Goal: Task Accomplishment & Management: Complete application form

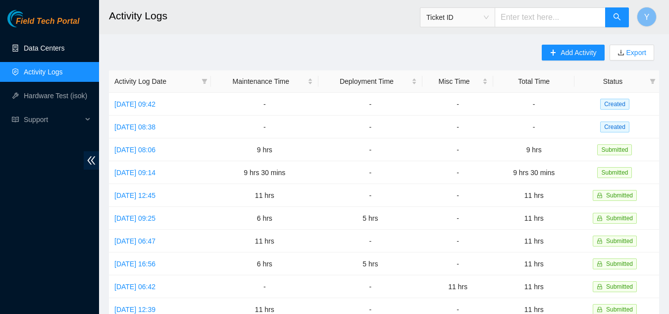
click at [54, 48] on link "Data Centers" at bounding box center [44, 48] width 41 height 8
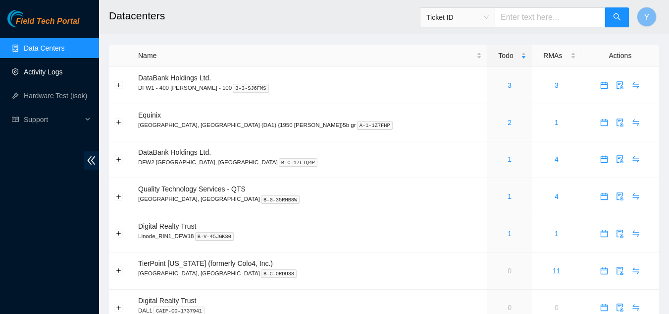
click at [48, 72] on link "Activity Logs" at bounding box center [43, 72] width 39 height 8
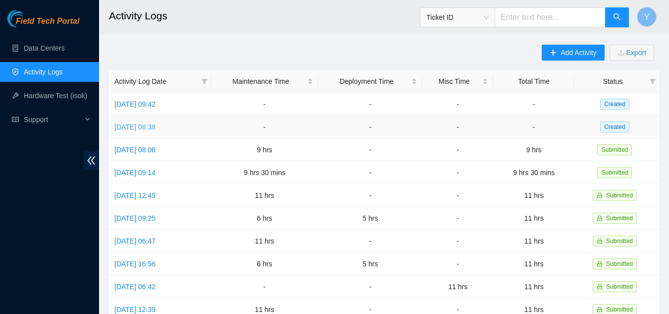
click at [150, 127] on link "[DATE] 08:38" at bounding box center [134, 127] width 41 height 8
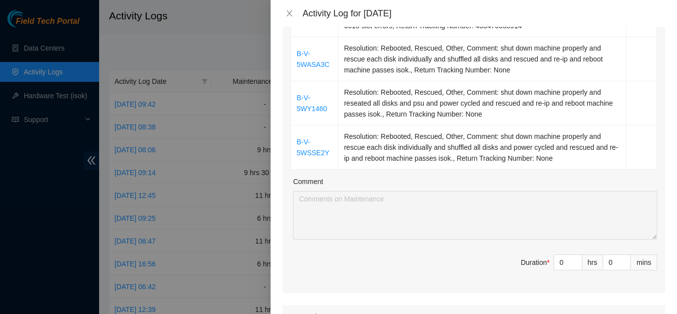
scroll to position [297, 0]
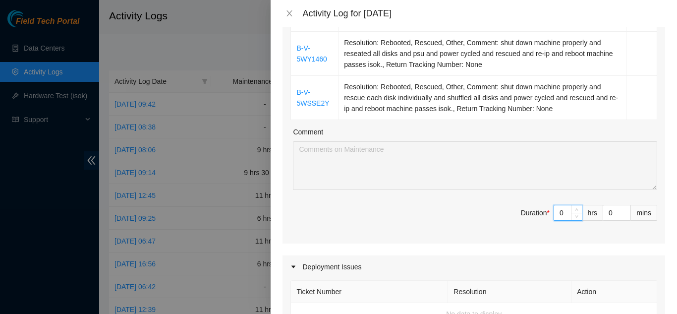
click at [557, 205] on input "0" at bounding box center [568, 212] width 28 height 15
type input "1"
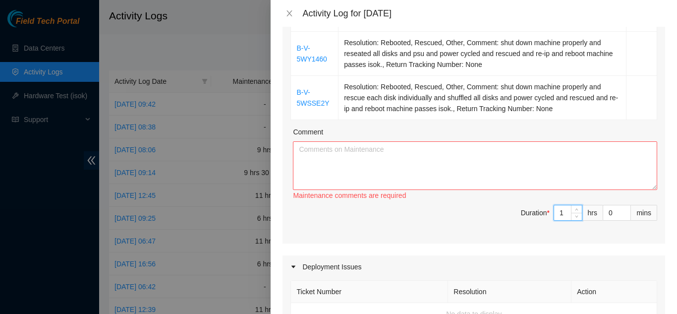
type input "10"
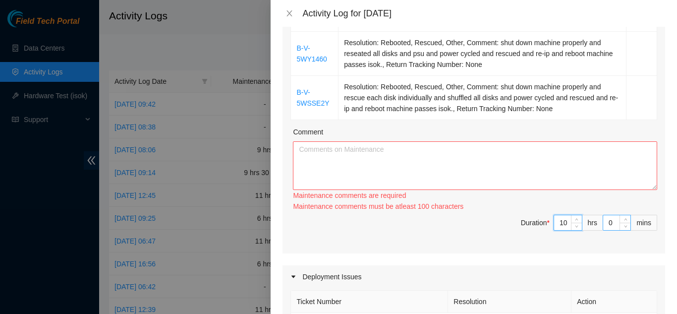
type input "10"
click at [606, 215] on input "0" at bounding box center [616, 222] width 27 height 15
type input "3"
type input "30"
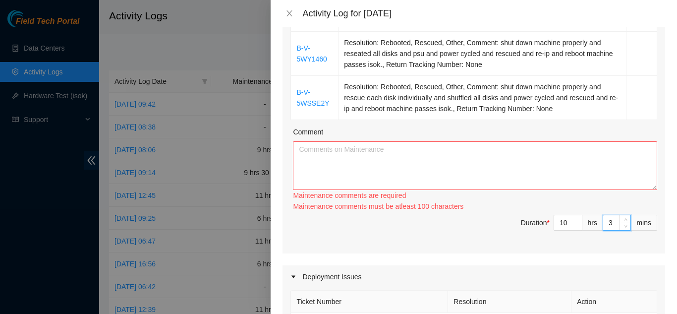
type input "30"
click at [372, 141] on textarea "Comment" at bounding box center [475, 165] width 364 height 49
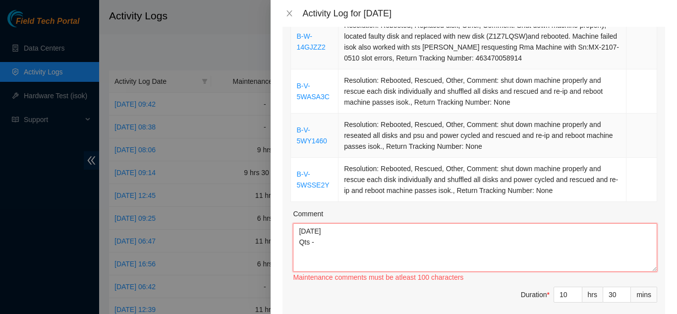
scroll to position [198, 0]
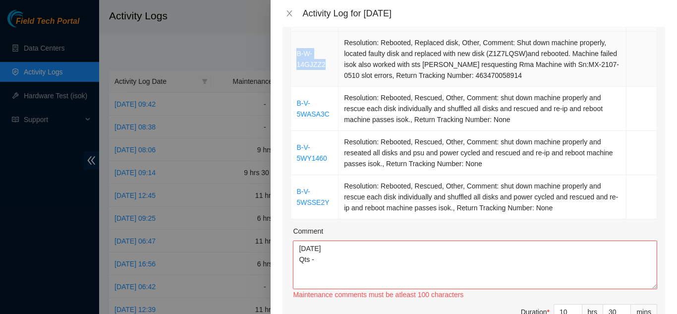
drag, startPoint x: 326, startPoint y: 52, endPoint x: 296, endPoint y: 44, distance: 30.3
click at [296, 44] on td "B-W-14GJZZ2" at bounding box center [315, 59] width 48 height 55
copy link "B-W-14GJZZ2"
click at [325, 246] on textarea "[DATE] Qts -" at bounding box center [475, 264] width 364 height 49
paste textarea "B-W-14GJZZ2"
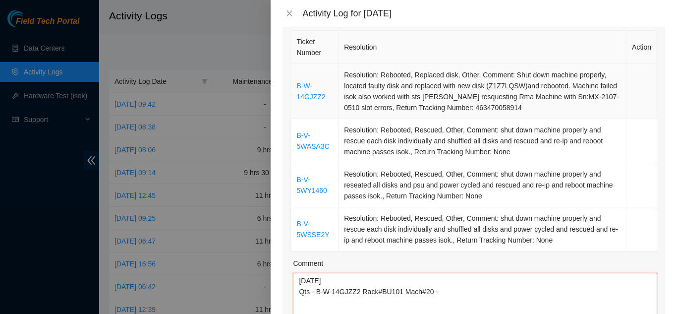
scroll to position [149, 0]
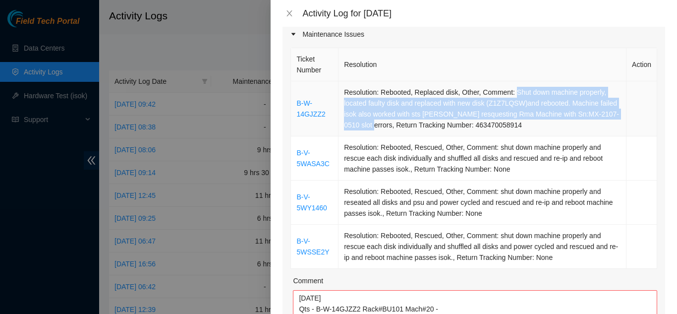
drag, startPoint x: 512, startPoint y: 78, endPoint x: 375, endPoint y: 110, distance: 140.3
click at [375, 110] on td "Resolution: Rebooted, Replaced disk, Other, Comment: Shut down machine properly…" at bounding box center [482, 108] width 288 height 55
copy td "Shut down machine properly, located faulty disk and replaced with new disk (Z1Z…"
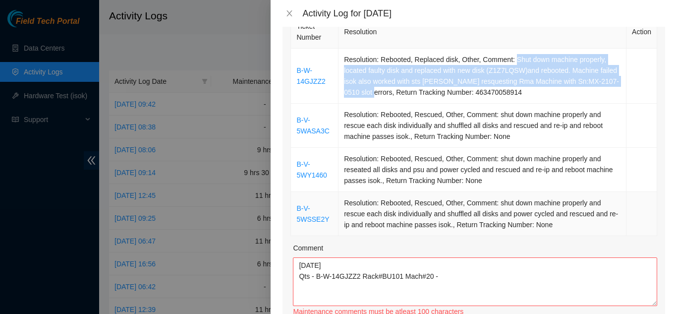
scroll to position [198, 0]
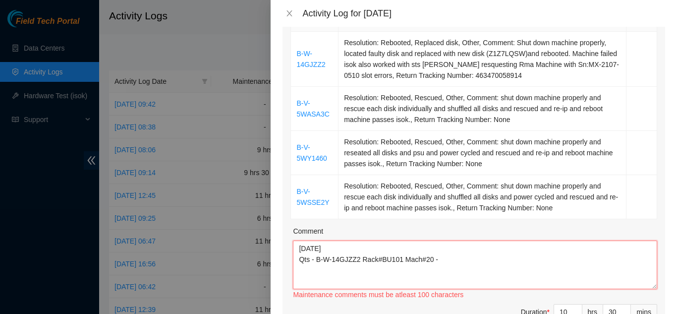
click at [440, 246] on textarea "[DATE] Qts - B-W-14GJZZ2 Rack#BU101 Mach#20 -" at bounding box center [475, 264] width 364 height 49
paste textarea "Shut down machine properly, located faulty disk and replaced with new disk (Z1Z…"
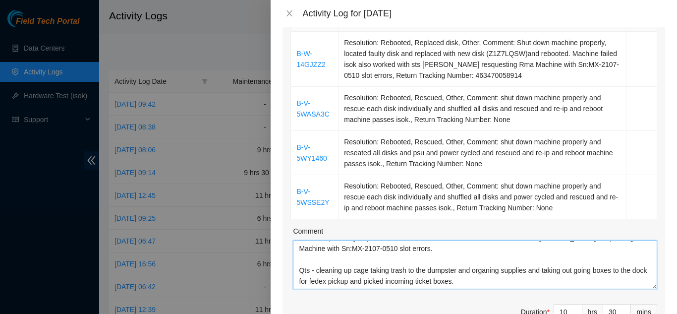
scroll to position [52, 0]
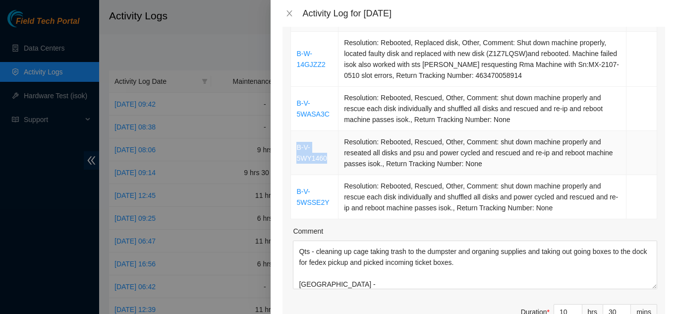
drag, startPoint x: 330, startPoint y: 143, endPoint x: 297, endPoint y: 136, distance: 32.9
click at [297, 136] on td "B-V-5WY1460" at bounding box center [315, 153] width 48 height 44
copy link "B-V-5WY1460"
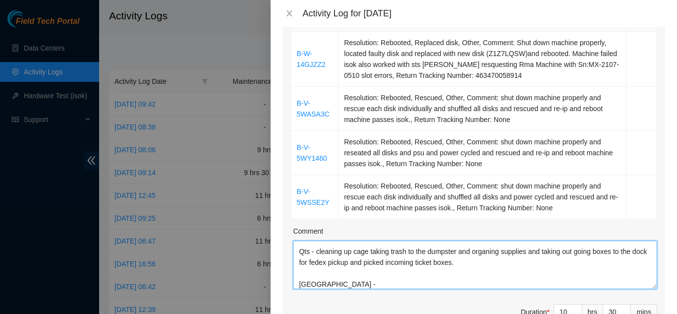
click at [335, 268] on textarea "[DATE] Qts - B-W-14GJZZ2 Rack#BU101 Mach#20 - Shut down machine properly, locat…" at bounding box center [475, 264] width 364 height 49
paste textarea "B-V-5WY1460"
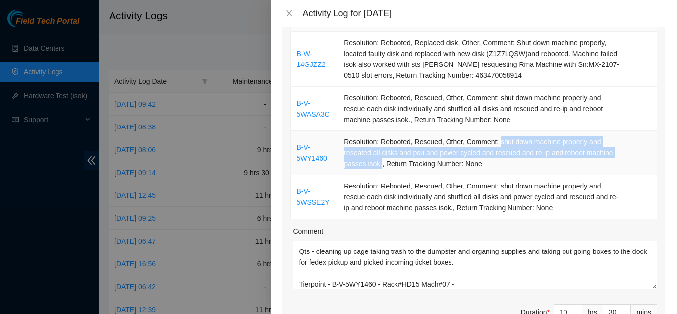
drag, startPoint x: 495, startPoint y: 128, endPoint x: 379, endPoint y: 150, distance: 118.0
click at [379, 150] on td "Resolution: Rebooted, Rescued, Other, Comment: shut down machine properly and r…" at bounding box center [482, 153] width 288 height 44
copy td "shut down machine properly and reseated all disks and psu and power cycled and …"
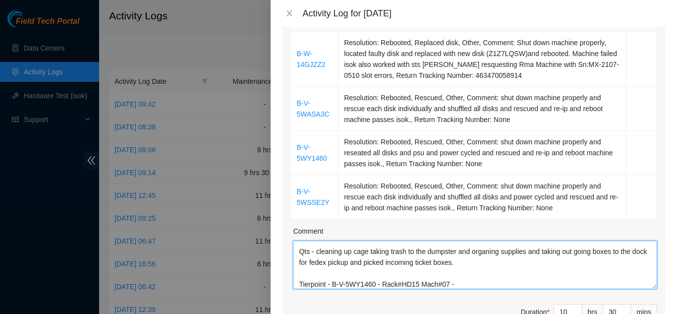
click at [458, 270] on textarea "[DATE] Qts - B-W-14GJZZ2 Rack#BU101 Mach#20 - Shut down machine properly, locat…" at bounding box center [475, 264] width 364 height 49
paste textarea "shut down machine properly and reseated all disks and psu and power cycled and …"
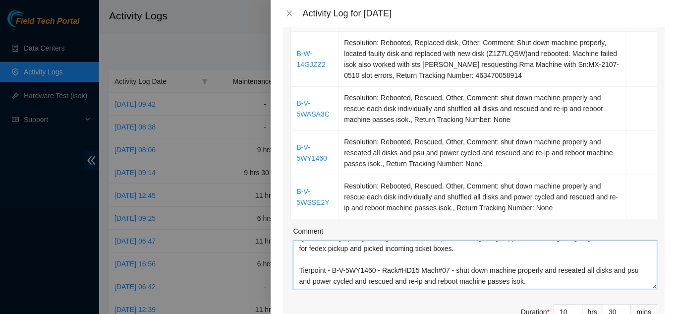
scroll to position [84, 0]
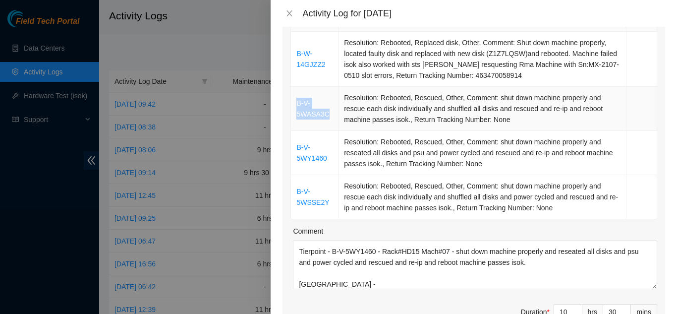
drag, startPoint x: 328, startPoint y: 100, endPoint x: 298, endPoint y: 91, distance: 31.7
click at [298, 91] on td "B-V-5WASA3C" at bounding box center [315, 109] width 48 height 44
copy link "B-V-5WASA3C"
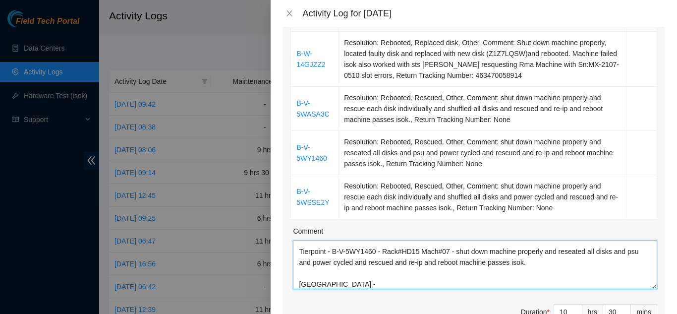
click at [334, 267] on textarea "[DATE] Qts - B-W-14GJZZ2 Rack#BU101 Mach#20 - Shut down machine properly, locat…" at bounding box center [475, 264] width 364 height 49
paste textarea "B-V-5WASA3C"
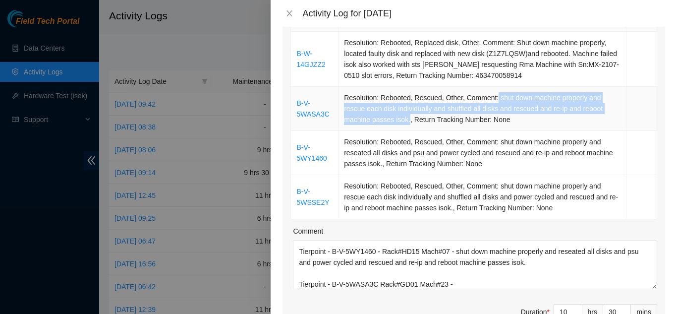
drag, startPoint x: 494, startPoint y: 84, endPoint x: 405, endPoint y: 101, distance: 89.7
click at [405, 101] on td "Resolution: Rebooted, Rescued, Other, Comment: shut down machine properly and r…" at bounding box center [482, 109] width 288 height 44
copy td "shut down machine properly and rescue each disk individually and shuffled all d…"
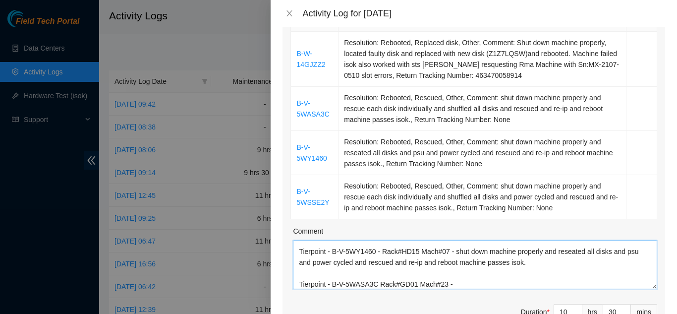
click at [457, 268] on textarea "[DATE] Qts - B-W-14GJZZ2 Rack#BU101 Mach#20 - Shut down machine properly, locat…" at bounding box center [475, 264] width 364 height 49
paste textarea "shut down machine properly and rescue each disk individually and shuffled all d…"
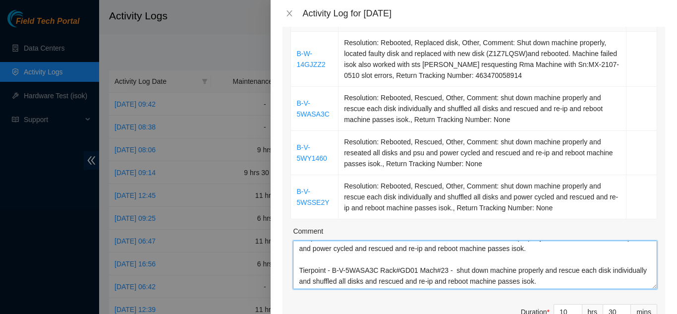
scroll to position [117, 0]
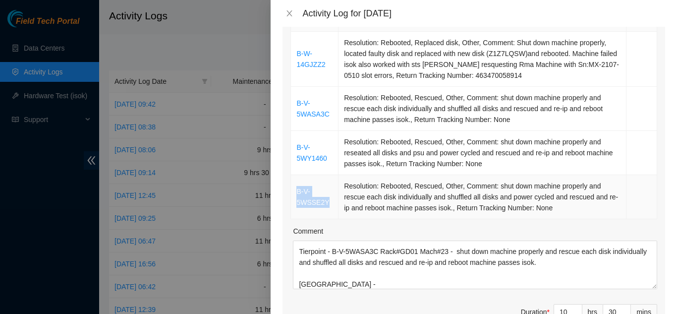
drag, startPoint x: 326, startPoint y: 189, endPoint x: 298, endPoint y: 179, distance: 29.8
click at [298, 179] on td "B-V-5WSSE2Y" at bounding box center [315, 197] width 48 height 44
copy link "B-V-5WSSE2Y"
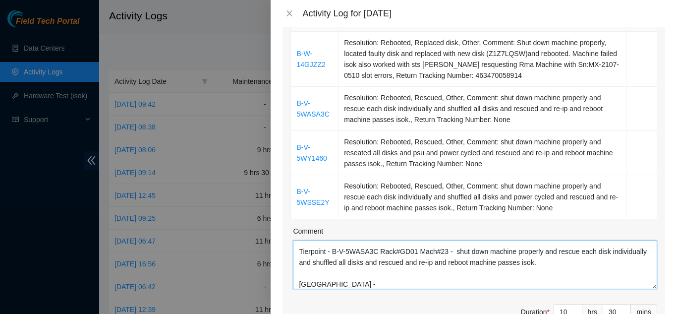
click at [334, 268] on textarea "[DATE] Qts - B-W-14GJZZ2 Rack#BU101 Mach#20 - Shut down machine properly, locat…" at bounding box center [475, 264] width 364 height 49
paste textarea "B-V-5WSSE2Y"
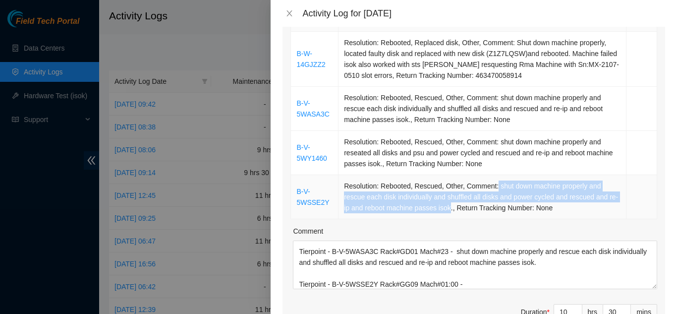
drag, startPoint x: 493, startPoint y: 170, endPoint x: 457, endPoint y: 191, distance: 41.5
click at [457, 191] on td "Resolution: Rebooted, Rescued, Other, Comment: shut down machine properly and r…" at bounding box center [482, 197] width 288 height 44
copy td "shut down machine properly and rescue each disk individually and shuffled all d…"
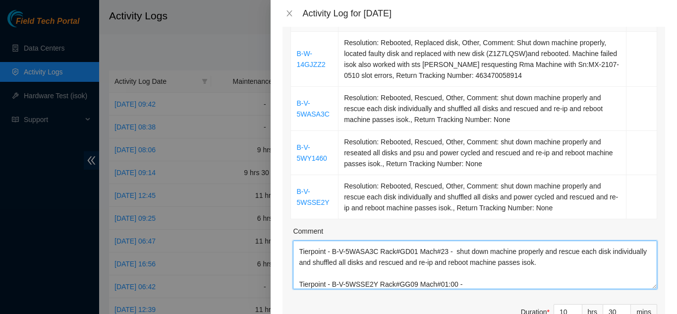
click at [463, 270] on textarea "[DATE] Qts - B-W-14GJZZ2 Rack#BU101 Mach#20 - Shut down machine properly, locat…" at bounding box center [475, 264] width 364 height 49
paste textarea "shut down machine properly and rescue each disk individually and shuffled all d…"
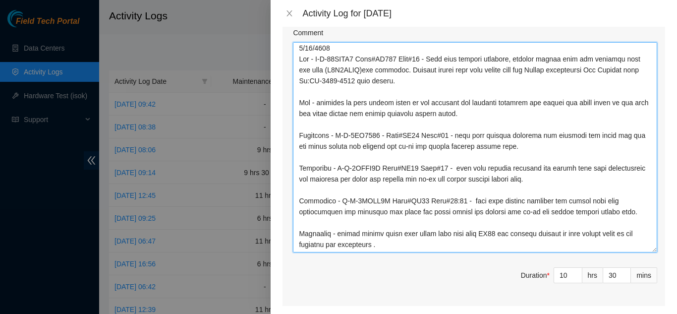
scroll to position [0, 0]
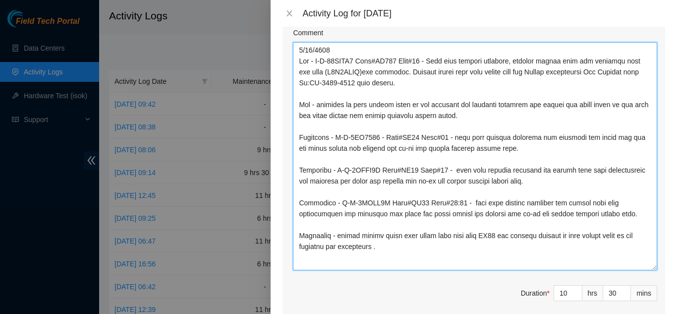
drag, startPoint x: 647, startPoint y: 74, endPoint x: 639, endPoint y: 253, distance: 179.5
click at [639, 253] on textarea "Comment" at bounding box center [475, 156] width 364 height 228
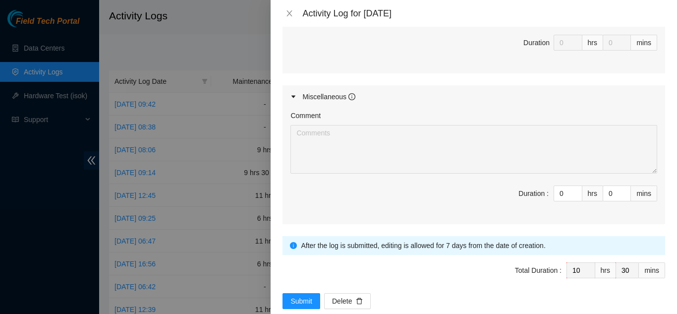
scroll to position [857, 0]
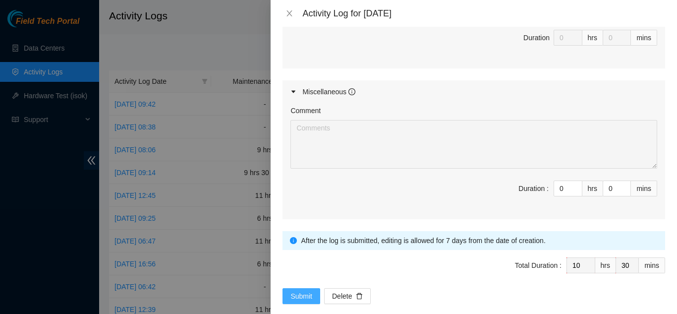
type textarea "[DATE] Qts - B-W-14GJZZ2 Rack#BU101 Mach#20 - Shut down machine properly, locat…"
click at [299, 290] on span "Submit" at bounding box center [301, 295] width 22 height 11
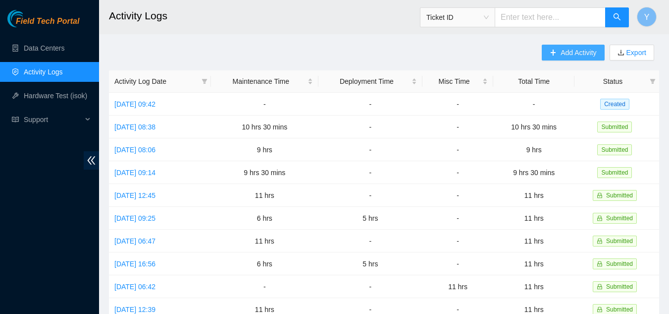
click at [569, 55] on span "Add Activity" at bounding box center [579, 52] width 36 height 11
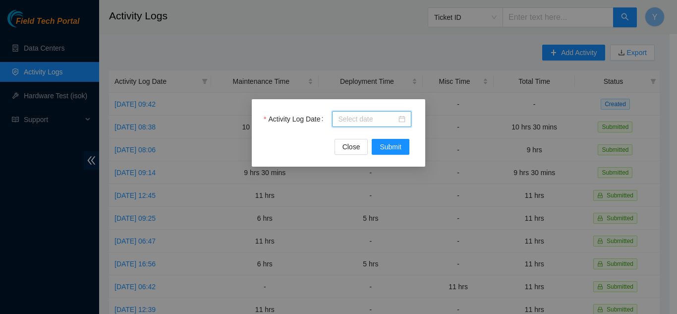
click at [363, 120] on input "Activity Log Date" at bounding box center [367, 118] width 58 height 11
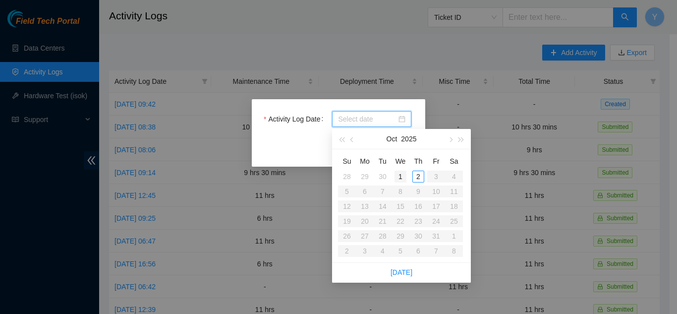
type input "[DATE]"
click at [399, 176] on div "1" at bounding box center [400, 176] width 12 height 12
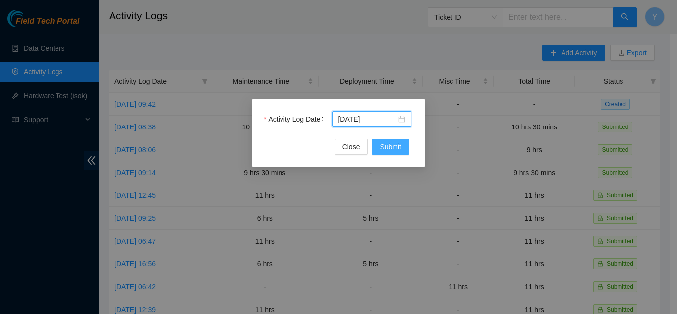
click at [397, 147] on span "Submit" at bounding box center [391, 146] width 22 height 11
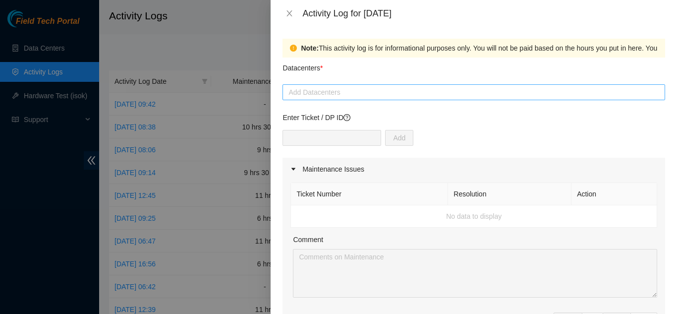
click at [342, 93] on div at bounding box center [474, 92] width 378 height 12
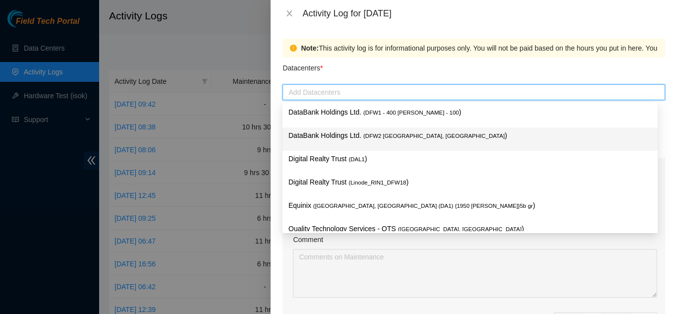
click at [346, 137] on p "DataBank Holdings Ltd. ( DFW2 [GEOGRAPHIC_DATA], [GEOGRAPHIC_DATA] )" at bounding box center [469, 135] width 363 height 11
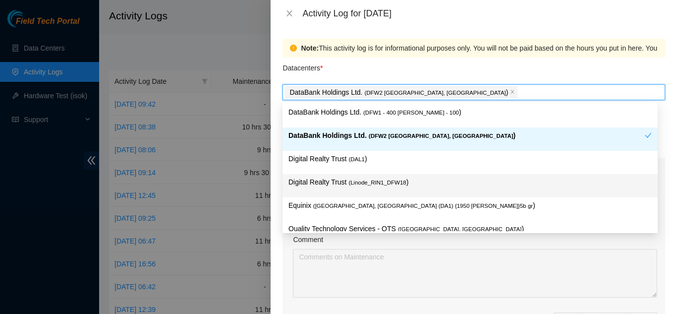
scroll to position [36, 0]
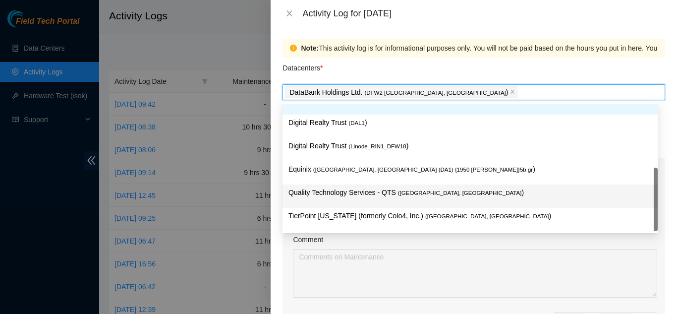
click at [331, 194] on p "Quality Technology Services - QTS ( [GEOGRAPHIC_DATA], [GEOGRAPHIC_DATA] )" at bounding box center [469, 192] width 363 height 11
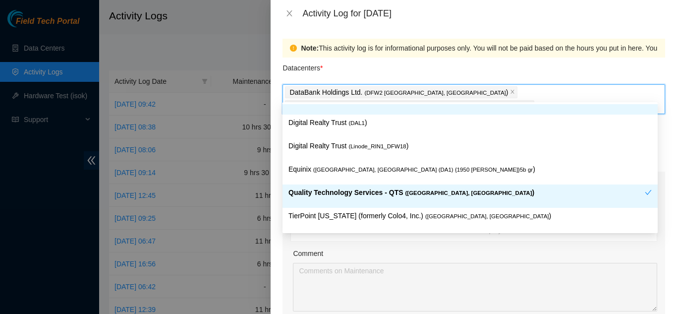
click at [353, 70] on div "Datacenters *" at bounding box center [473, 70] width 383 height 27
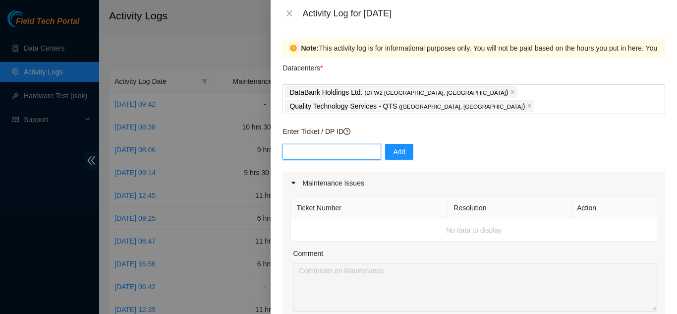
click at [325, 144] on input "text" at bounding box center [331, 152] width 99 height 16
type input "dp80203"
click at [393, 146] on span "Add" at bounding box center [399, 151] width 12 height 11
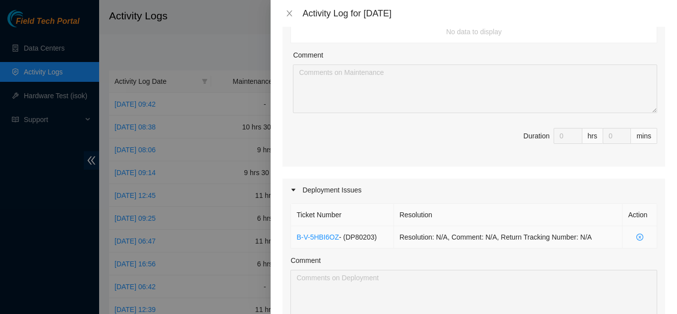
scroll to position [248, 0]
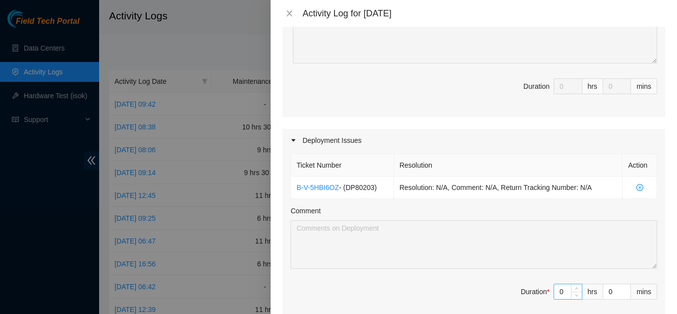
click at [559, 284] on input "0" at bounding box center [568, 291] width 28 height 15
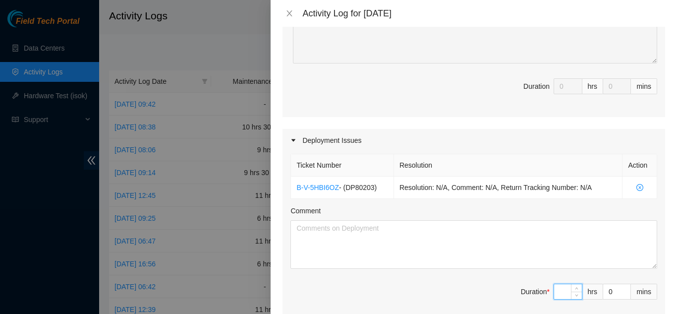
type input "1"
type input "10"
type input "1"
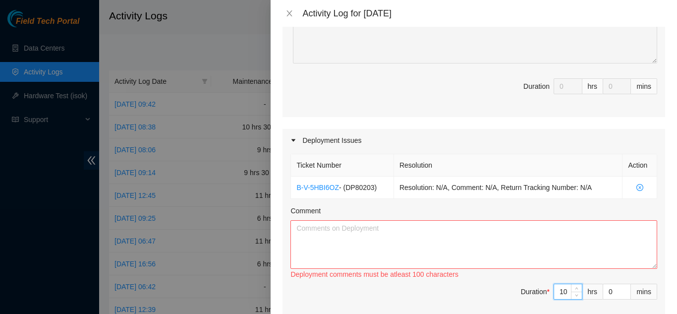
type input "1"
type input "0"
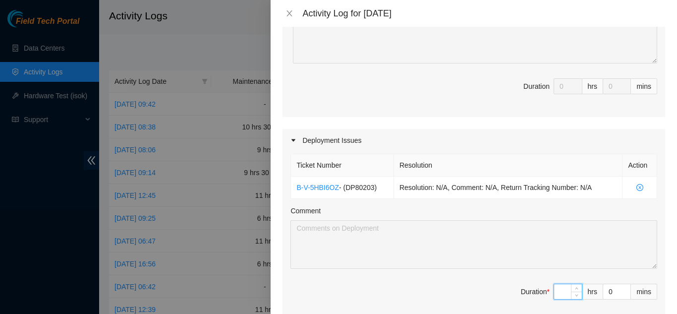
type input "5"
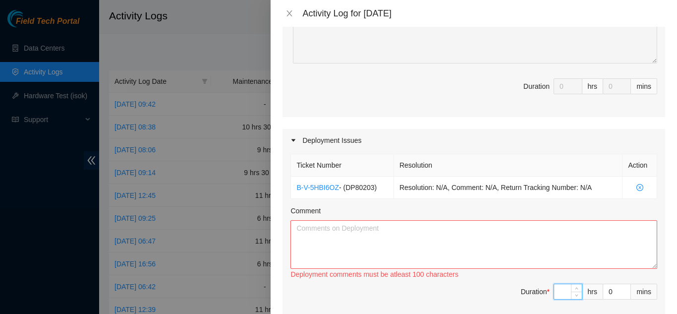
type input "0"
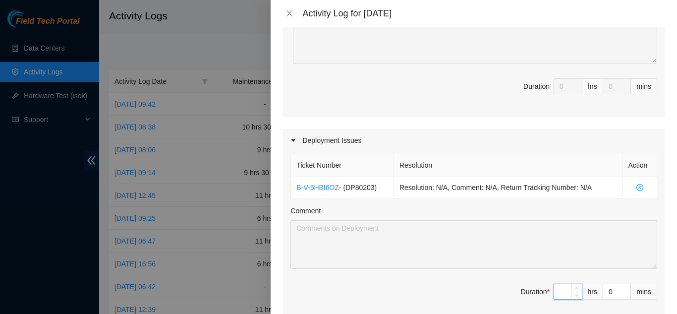
type input "1"
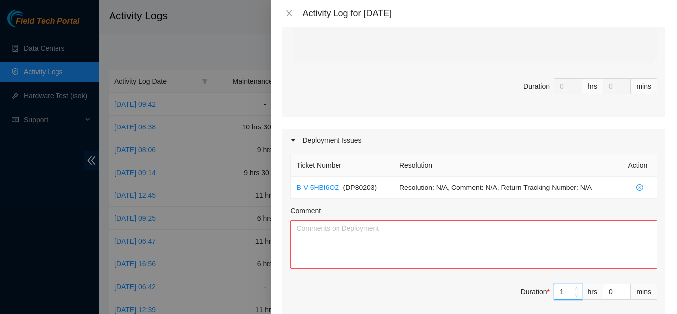
type input "10"
click at [607, 284] on input "0" at bounding box center [616, 291] width 27 height 15
type input "3"
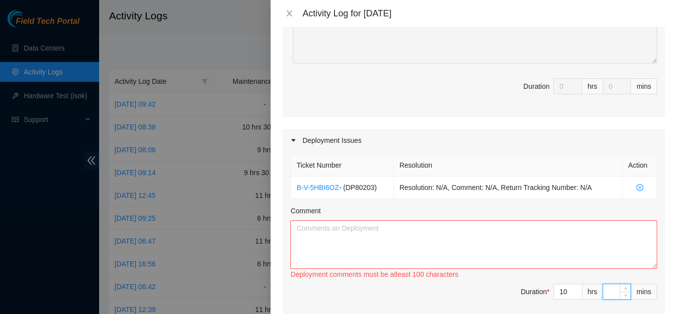
type input "3"
type input "30"
click at [384, 221] on textarea "Comment" at bounding box center [473, 244] width 367 height 49
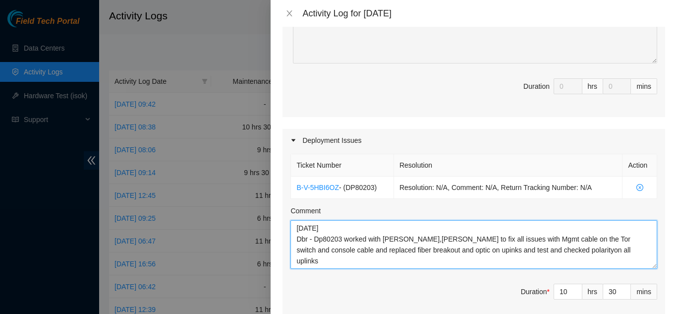
click at [342, 224] on textarea "[DATE] Dbr - Dp80203 worked with [PERSON_NAME],[PERSON_NAME] to fix all issues …" at bounding box center [473, 244] width 367 height 49
click at [599, 235] on textarea "[DATE] Dbr - Dp80205 worked with [PERSON_NAME],[PERSON_NAME] to fix all issues …" at bounding box center [473, 244] width 367 height 49
click at [553, 237] on textarea "[DATE] Dbr - Dp80205 worked with [PERSON_NAME],[PERSON_NAME] to fix all issues …" at bounding box center [473, 244] width 367 height 49
drag, startPoint x: 410, startPoint y: 247, endPoint x: 299, endPoint y: 228, distance: 113.1
click at [299, 228] on textarea "[DATE] Dbr - Dp80205 worked with [PERSON_NAME],[PERSON_NAME] to fix all issues …" at bounding box center [473, 244] width 367 height 49
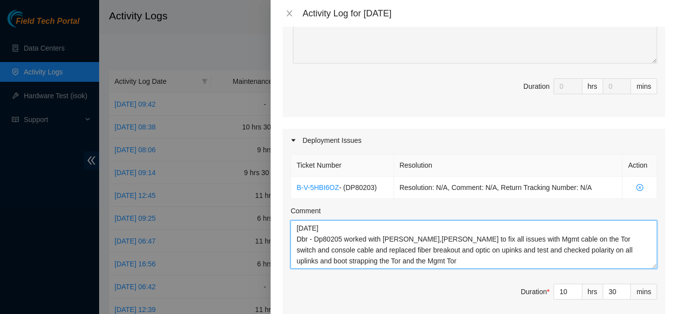
click at [417, 249] on textarea "[DATE] Dbr - Dp80205 worked with [PERSON_NAME],[PERSON_NAME] to fix all issues …" at bounding box center [473, 244] width 367 height 49
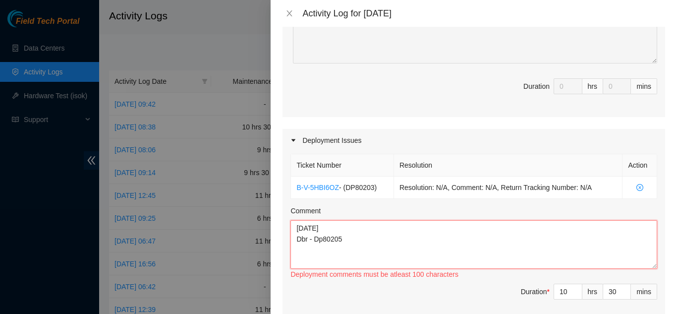
paste textarea "Dp80205 collaborated with [PERSON_NAME], and [PERSON_NAME] to resolve all outst…"
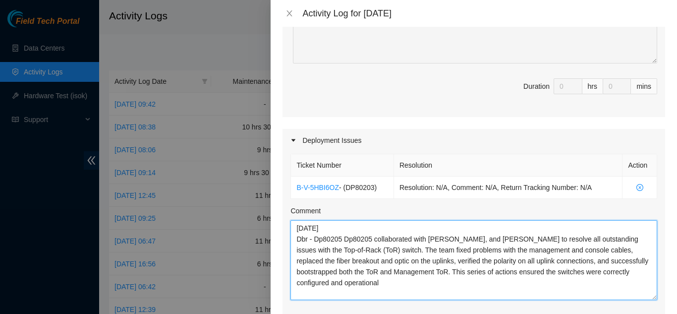
scroll to position [0, 0]
drag, startPoint x: 648, startPoint y: 253, endPoint x: 645, endPoint y: 286, distance: 32.8
click at [645, 288] on textarea "[DATE] Dbr - Dp80205 Dp80205 collaborated with [PERSON_NAME], and [PERSON_NAME]…" at bounding box center [473, 261] width 367 height 83
click at [371, 224] on textarea "[DATE] Dbr - Dp80205 Dp80205 collaborated with [PERSON_NAME], and [PERSON_NAME]…" at bounding box center [473, 261] width 367 height 83
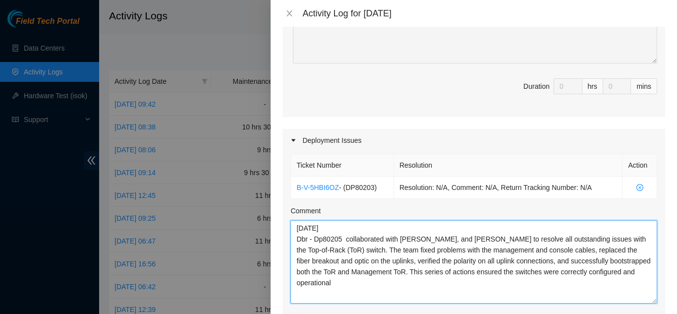
click at [385, 226] on textarea "[DATE] Dbr - Dp80205 collaborated with [PERSON_NAME], and [PERSON_NAME] to reso…" at bounding box center [473, 261] width 367 height 83
click at [614, 260] on textarea "[DATE] Dbr - Dp80205 worked with [PERSON_NAME], and [PERSON_NAME] to resolve al…" at bounding box center [473, 261] width 367 height 83
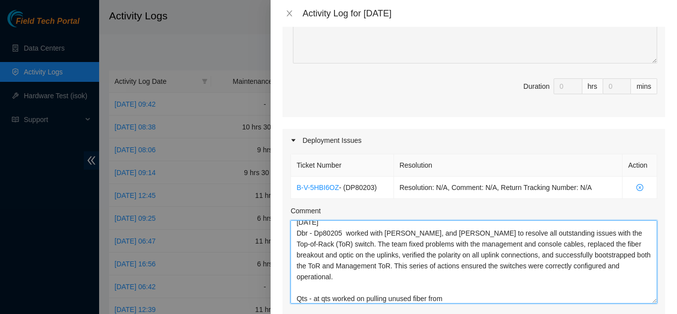
click at [355, 286] on textarea "[DATE] Dbr - Dp80205 worked with [PERSON_NAME], and [PERSON_NAME] to resolve al…" at bounding box center [473, 261] width 367 height 83
click at [496, 283] on textarea "[DATE] Dbr - Dp80205 worked with [PERSON_NAME], and [PERSON_NAME] to resolve al…" at bounding box center [473, 261] width 367 height 83
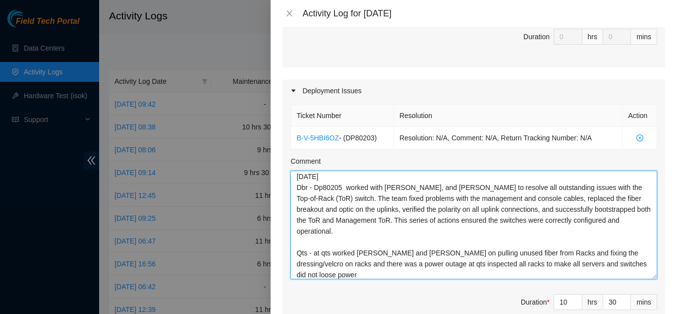
scroll to position [0, 0]
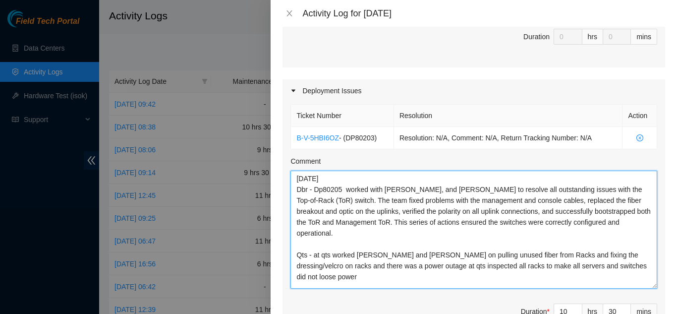
drag, startPoint x: 647, startPoint y: 236, endPoint x: 647, endPoint y: 271, distance: 34.7
click at [647, 271] on textarea "[DATE] Dbr - Dp80205 worked with [PERSON_NAME], and [PERSON_NAME] to resolve al…" at bounding box center [473, 229] width 367 height 118
drag, startPoint x: 634, startPoint y: 241, endPoint x: 314, endPoint y: 232, distance: 320.2
click at [314, 232] on textarea "[DATE] Dbr - Dp80205 worked with [PERSON_NAME], and [PERSON_NAME] to resolve al…" at bounding box center [473, 229] width 367 height 118
click at [633, 237] on textarea "[DATE] Dbr - Dp80205 worked with [PERSON_NAME], and [PERSON_NAME] to resolve al…" at bounding box center [473, 229] width 367 height 118
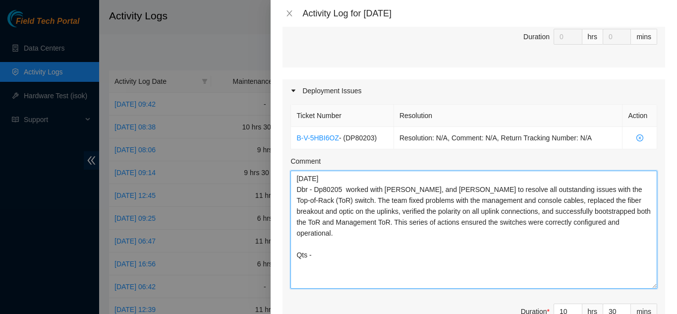
paste textarea "At QTS, [PERSON_NAME] and [PERSON_NAME] worked on several infrastructure projec…"
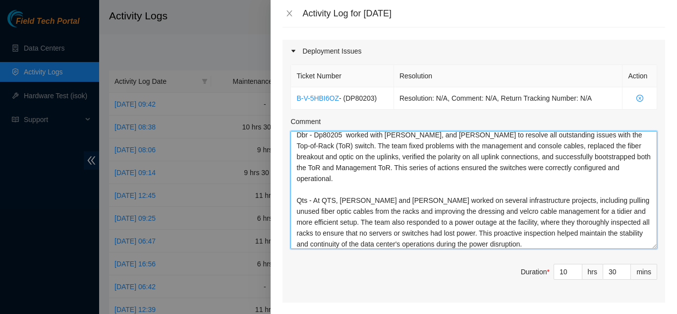
scroll to position [396, 0]
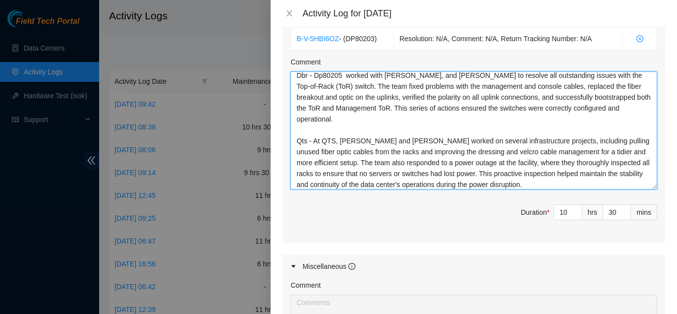
click at [644, 173] on textarea "[DATE] Dbr - Dp80205 worked with [PERSON_NAME], and [PERSON_NAME] to resolve al…" at bounding box center [473, 130] width 367 height 118
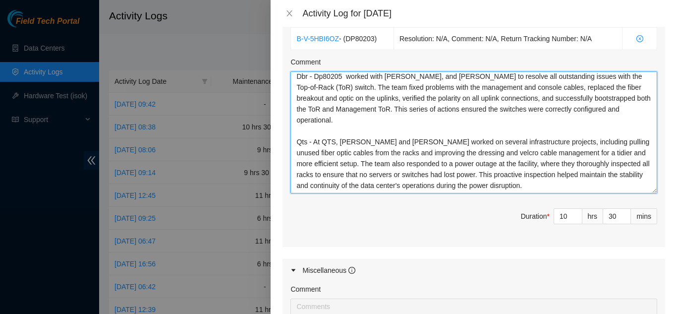
scroll to position [0, 0]
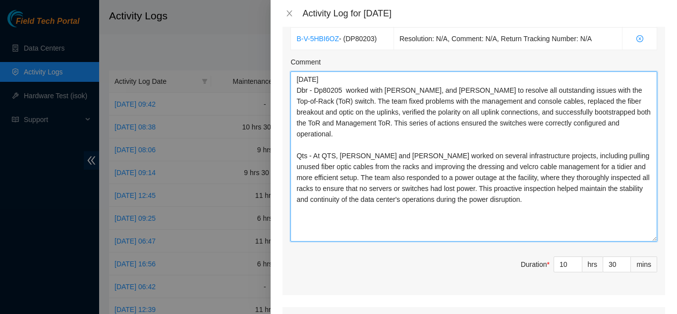
drag, startPoint x: 646, startPoint y: 173, endPoint x: 555, endPoint y: 196, distance: 94.0
click at [653, 229] on div "Ticket Number Resolution Action B-V-5HBI6OZ - ( DP80203 ) Resolution: N/A, Comm…" at bounding box center [473, 149] width 383 height 292
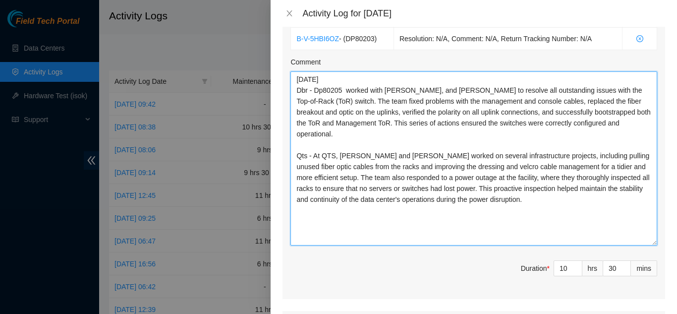
click at [336, 129] on textarea "[DATE] Dbr - Dp80205 worked with [PERSON_NAME], and [PERSON_NAME] to resolve al…" at bounding box center [473, 158] width 367 height 174
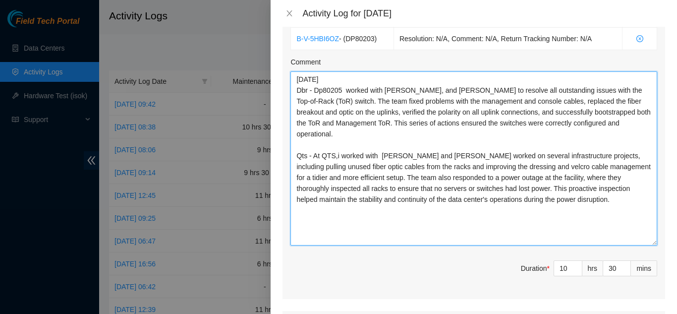
click at [452, 133] on textarea "[DATE] Dbr - Dp80205 worked with [PERSON_NAME], and [PERSON_NAME] to resolve al…" at bounding box center [473, 158] width 367 height 174
click at [340, 152] on textarea "[DATE] Dbr - Dp80205 worked with [PERSON_NAME], and [PERSON_NAME] to resolve al…" at bounding box center [473, 158] width 367 height 174
click at [368, 152] on textarea "[DATE] Dbr - Dp80205 worked with [PERSON_NAME], and [PERSON_NAME] to resolve al…" at bounding box center [473, 158] width 367 height 174
click at [543, 153] on textarea "[DATE] Dbr - Dp80205 worked with [PERSON_NAME], and [PERSON_NAME] to resolve al…" at bounding box center [473, 158] width 367 height 174
click at [513, 177] on textarea "[DATE] Dbr - Dp80205 worked with [PERSON_NAME], and [PERSON_NAME] to resolve al…" at bounding box center [473, 158] width 367 height 174
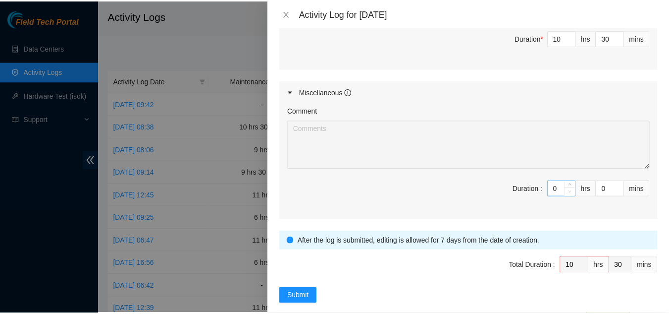
scroll to position [627, 0]
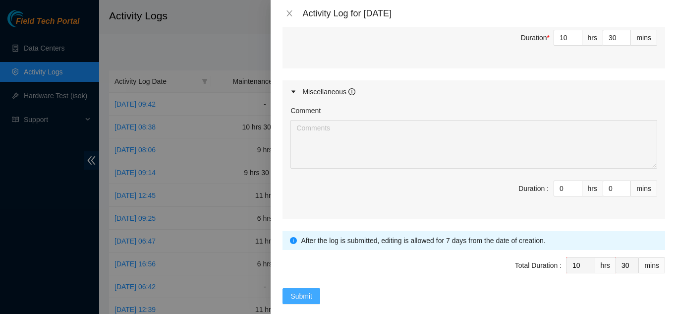
type textarea "[DATE] Dbr - Dp80205 worked with [PERSON_NAME], and [PERSON_NAME] to resolve al…"
click at [297, 290] on span "Submit" at bounding box center [301, 295] width 22 height 11
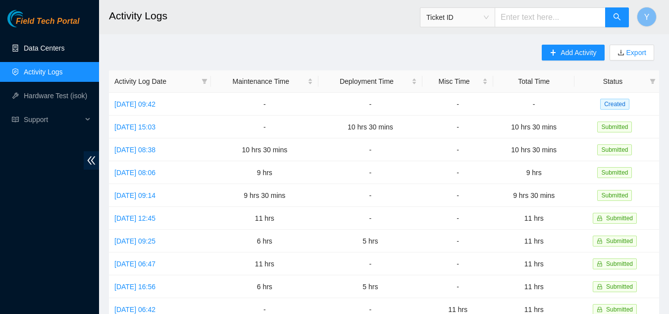
click at [36, 47] on link "Data Centers" at bounding box center [44, 48] width 41 height 8
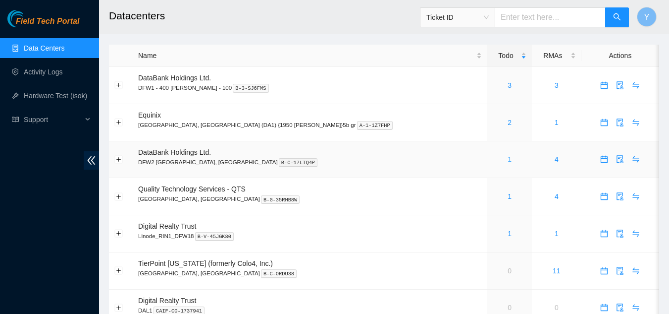
click at [508, 157] on link "1" at bounding box center [510, 159] width 4 height 8
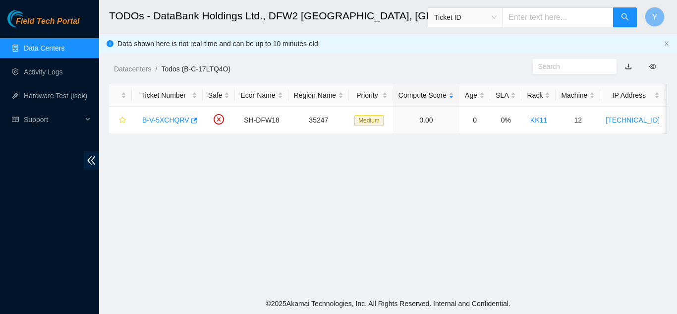
click at [53, 48] on link "Data Centers" at bounding box center [44, 48] width 41 height 8
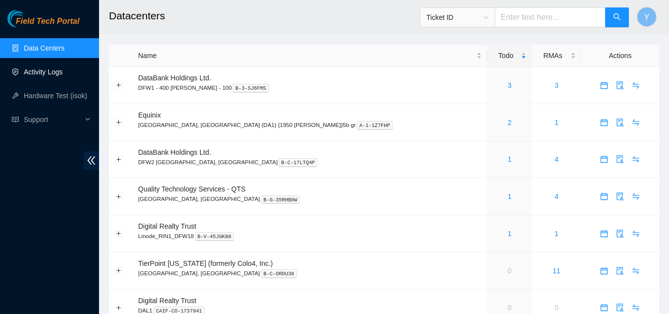
click at [53, 70] on link "Activity Logs" at bounding box center [43, 72] width 39 height 8
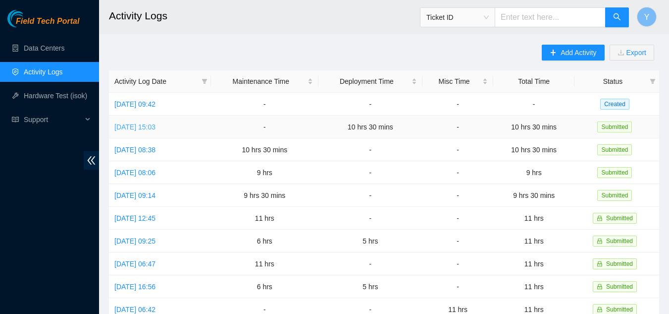
click at [156, 125] on link "[DATE] 15:03" at bounding box center [134, 127] width 41 height 8
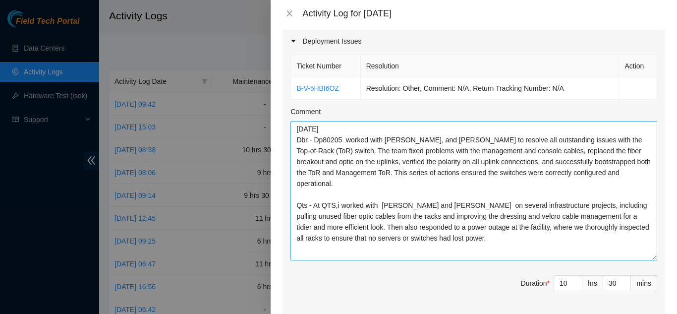
drag, startPoint x: 648, startPoint y: 153, endPoint x: 642, endPoint y: 244, distance: 90.9
click at [642, 244] on textarea "[DATE] Dbr - Dp80205 worked with [PERSON_NAME], and [PERSON_NAME] to resolve al…" at bounding box center [473, 190] width 367 height 139
click at [292, 13] on icon "close" at bounding box center [289, 13] width 8 height 8
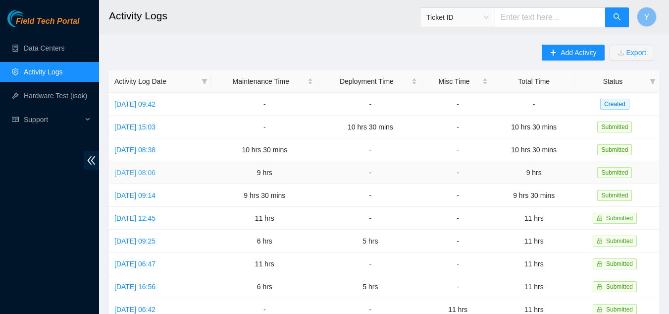
click at [154, 168] on link "[DATE] 08:06" at bounding box center [134, 172] width 41 height 8
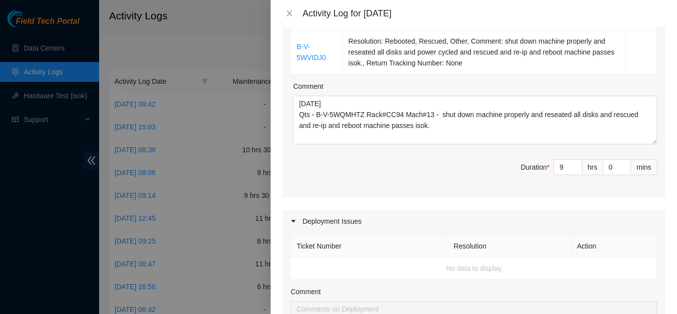
scroll to position [248, 0]
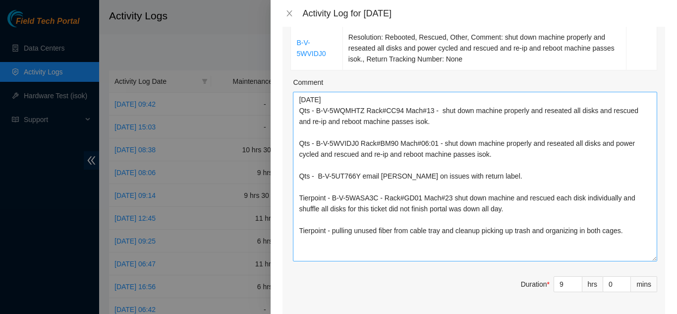
drag, startPoint x: 647, startPoint y: 123, endPoint x: 641, endPoint y: 244, distance: 121.1
click at [641, 244] on textarea "[DATE] Qts - B-V-5WQMHTZ Rack#CC94 Mach#13 - shut down machine properly and res…" at bounding box center [475, 176] width 364 height 169
click at [288, 12] on icon "close" at bounding box center [289, 13] width 5 height 6
